Goal: Information Seeking & Learning: Learn about a topic

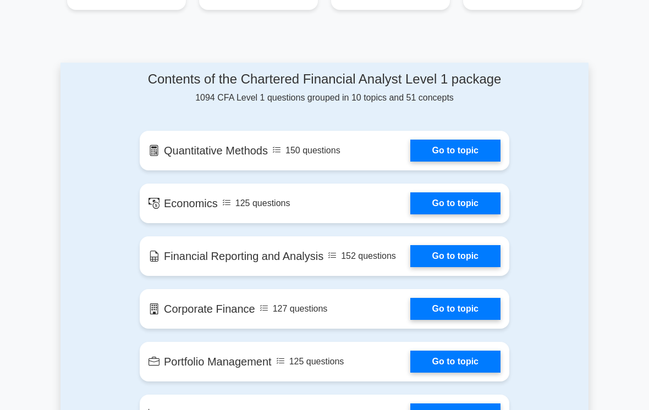
scroll to position [538, 0]
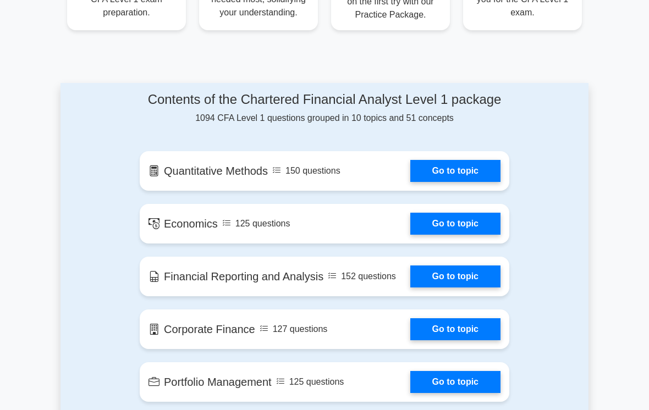
click at [485, 182] on link "Go to topic" at bounding box center [455, 171] width 90 height 22
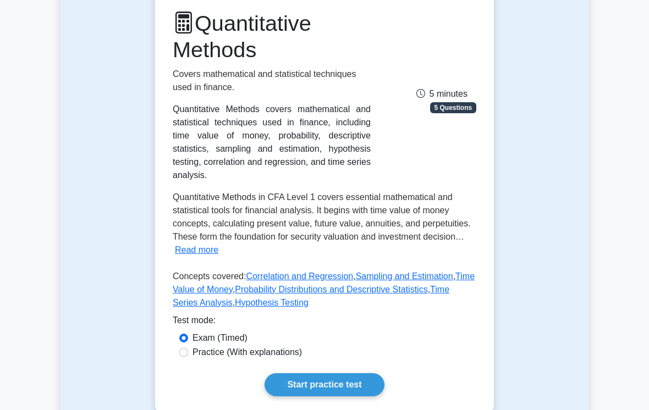
scroll to position [225, 0]
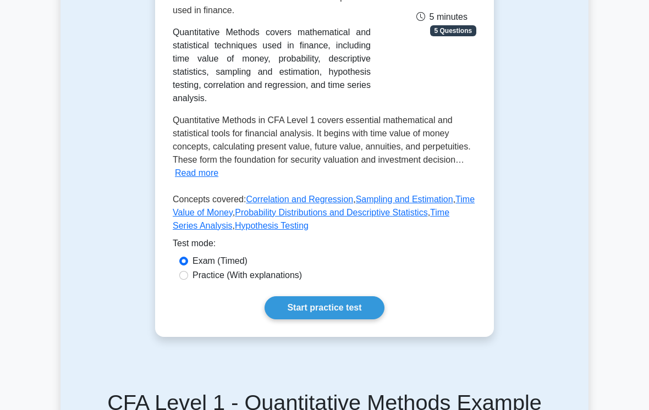
click at [184, 275] on input "Practice (With explanations)" at bounding box center [183, 275] width 9 height 9
radio input "true"
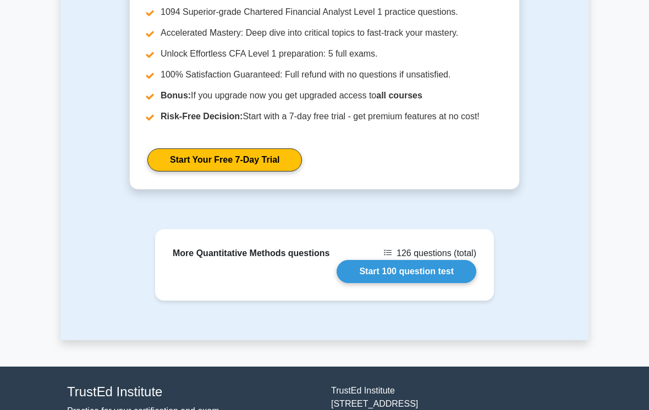
scroll to position [1338, 0]
click at [449, 283] on link "Start 100 question test" at bounding box center [406, 271] width 140 height 23
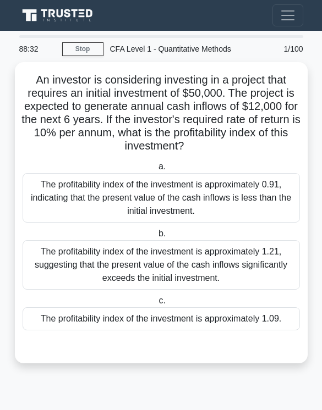
click at [233, 330] on div "The profitability index of the investment is approximately 1.09." at bounding box center [161, 318] width 277 height 23
click at [156, 305] on input "c. The profitability index of the investment is approximately 1.09." at bounding box center [156, 300] width 0 height 7
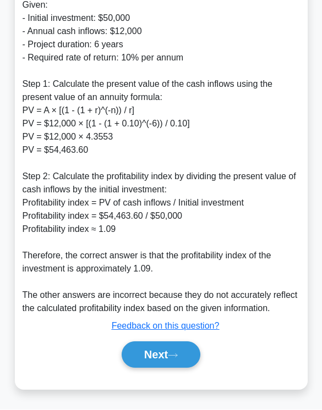
scroll to position [410, 0]
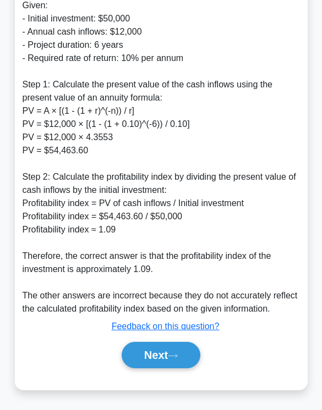
click at [189, 368] on button "Next" at bounding box center [161, 355] width 79 height 26
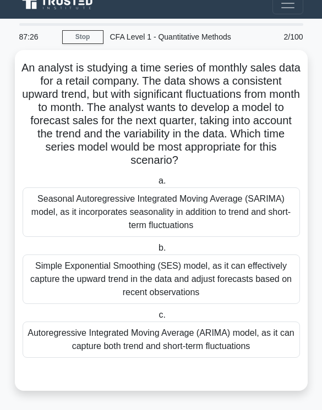
scroll to position [14, 0]
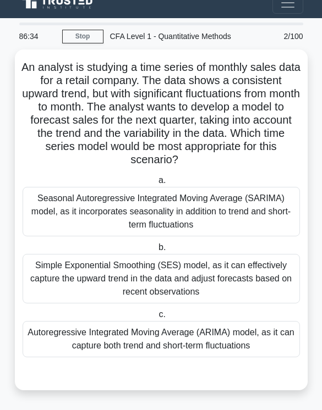
click at [270, 220] on div "Seasonal Autoregressive Integrated Moving Average (SARIMA) model, as it incorpo…" at bounding box center [161, 211] width 277 height 49
click at [156, 184] on input "a. Seasonal Autoregressive Integrated Moving Average (SARIMA) model, as it inco…" at bounding box center [156, 180] width 0 height 7
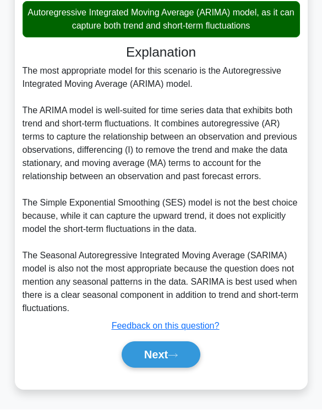
scroll to position [356, 0]
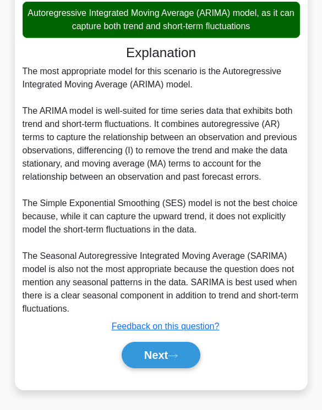
click at [185, 368] on button "Next" at bounding box center [161, 355] width 79 height 26
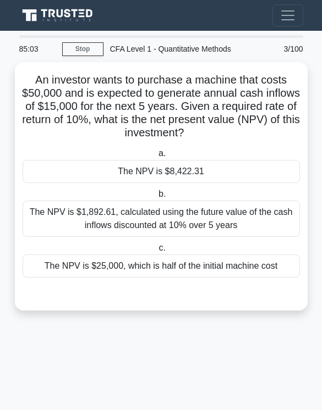
click at [69, 183] on div "The NPV is $8,422.31" at bounding box center [161, 171] width 277 height 23
click at [156, 157] on input "a. The NPV is $8,422.31" at bounding box center [156, 153] width 0 height 7
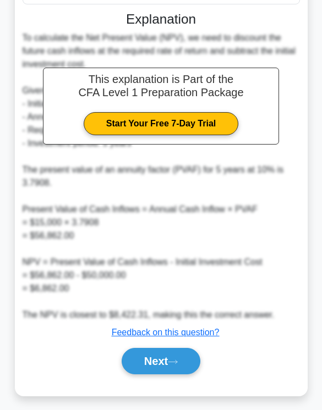
scroll to position [289, 0]
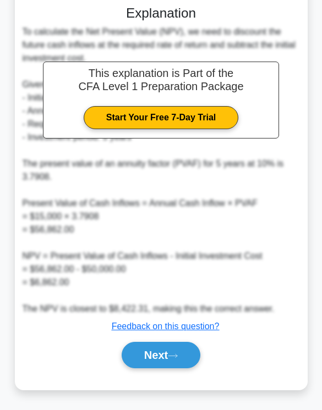
click at [134, 368] on button "Next" at bounding box center [161, 355] width 79 height 26
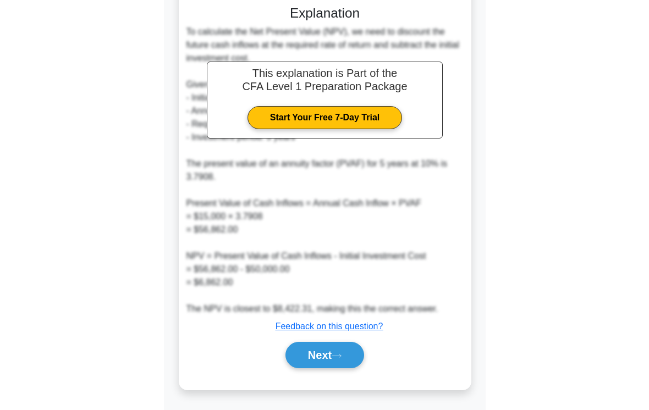
scroll to position [0, 0]
